Goal: Transaction & Acquisition: Purchase product/service

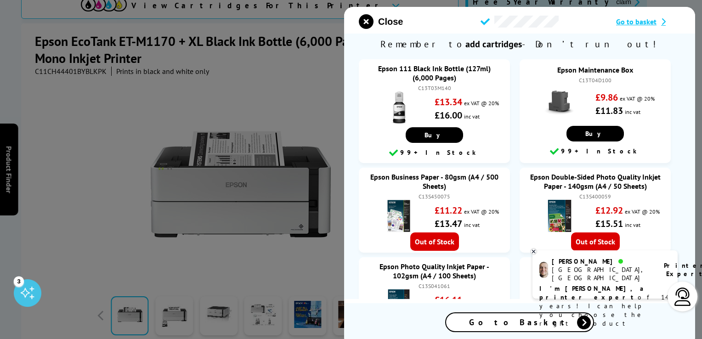
click at [526, 323] on span "Go to Basket" at bounding box center [519, 322] width 101 height 11
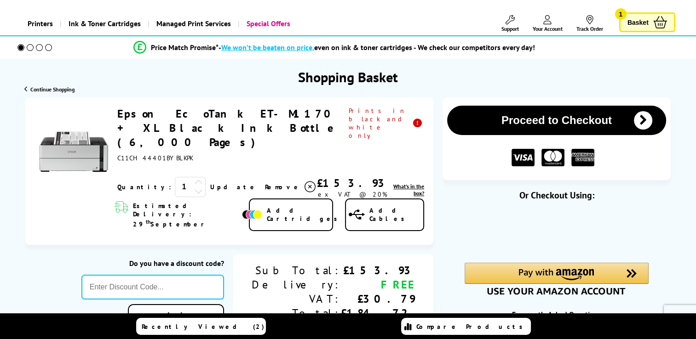
scroll to position [46, 0]
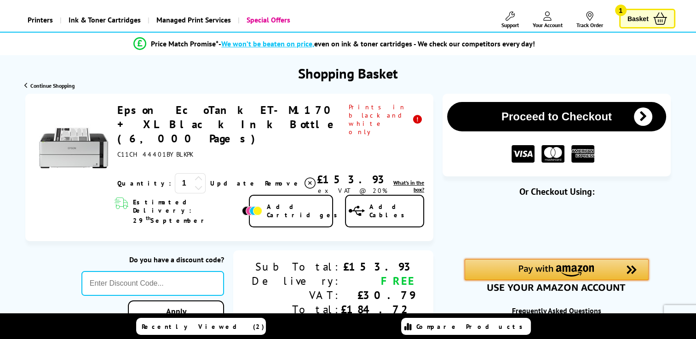
click at [562, 269] on img "Amazon Pay - Use your Amazon account" at bounding box center [556, 270] width 75 height 11
